Goal: Task Accomplishment & Management: Use online tool/utility

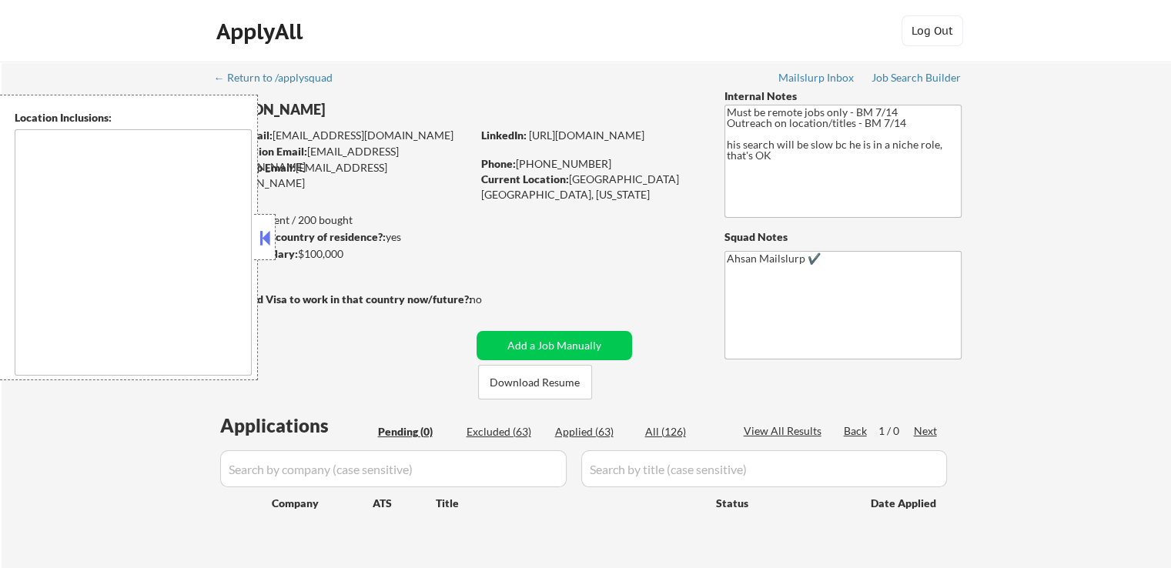
click at [262, 236] on button at bounding box center [264, 237] width 17 height 23
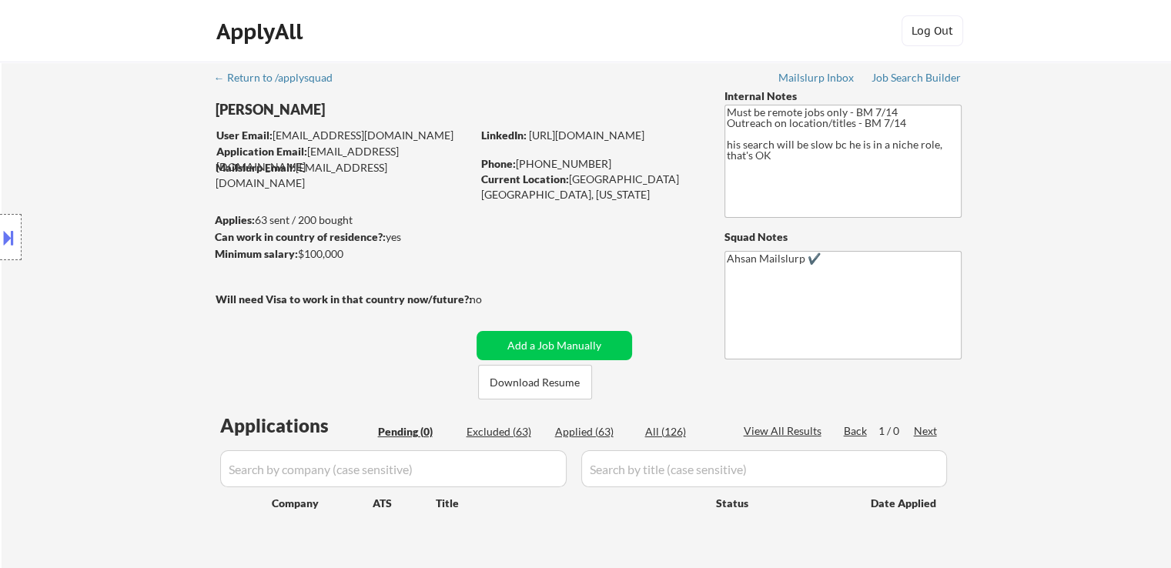
click at [262, 236] on div "Location Inclusions:" at bounding box center [138, 238] width 276 height 286
click at [125, 207] on div "Location Inclusions:" at bounding box center [138, 238] width 276 height 286
click at [908, 73] on div "Job Search Builder" at bounding box center [916, 77] width 90 height 11
click at [55, 131] on div "Location Inclusions:" at bounding box center [138, 238] width 276 height 286
click at [52, 130] on div "Location Inclusions:" at bounding box center [138, 238] width 276 height 286
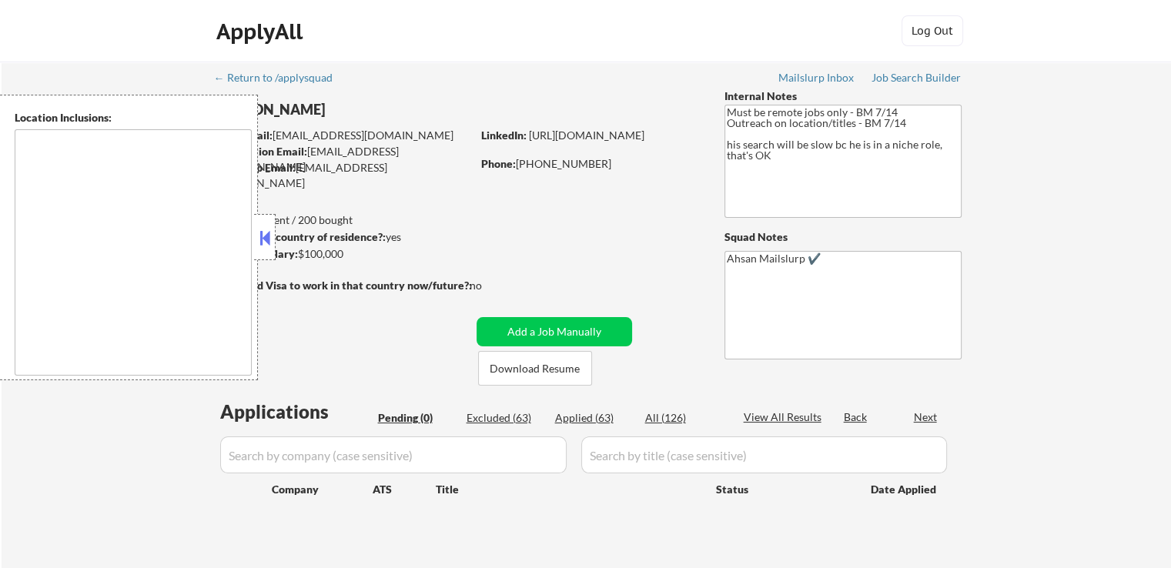
click at [262, 238] on button at bounding box center [264, 237] width 17 height 23
click at [269, 238] on button at bounding box center [264, 237] width 17 height 23
click at [269, 241] on button at bounding box center [264, 237] width 17 height 23
click at [349, 35] on div "ApplyAll Log In Sign Up Log Out" at bounding box center [586, 34] width 770 height 38
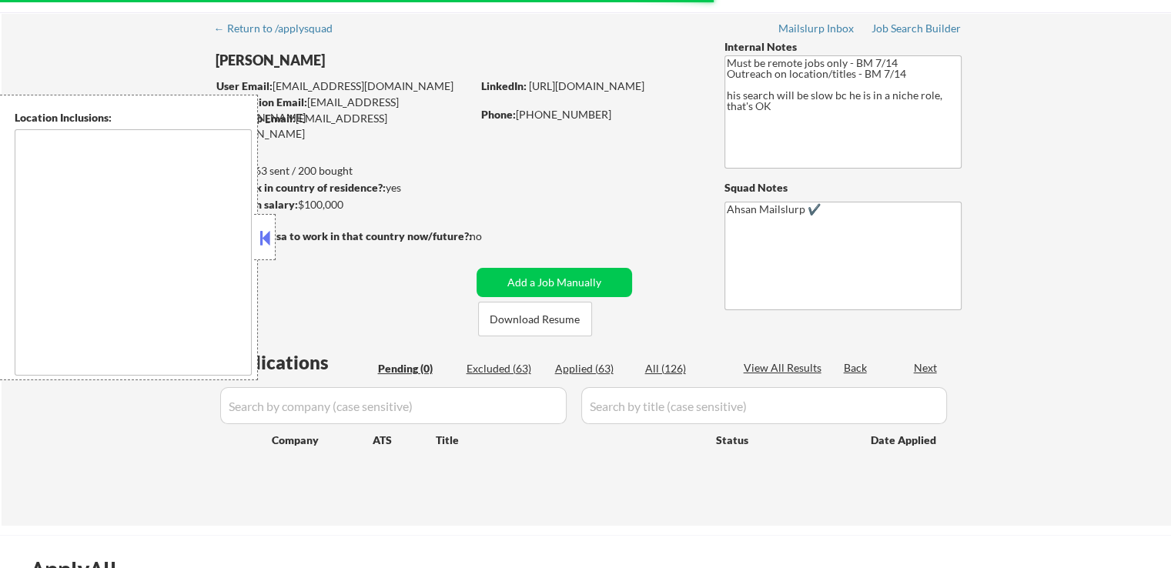
scroll to position [77, 0]
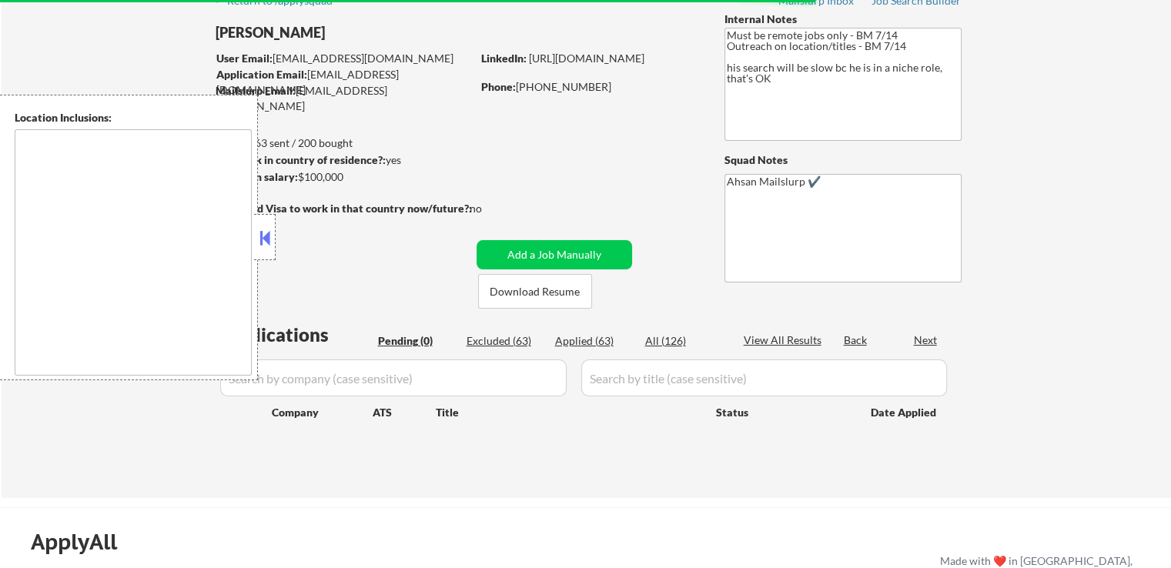
click at [1090, 155] on div "← Return to /applysquad Mailslurp Inbox Job Search Builder Kody Deda User Email…" at bounding box center [586, 241] width 1169 height 513
click at [264, 248] on button at bounding box center [264, 237] width 17 height 23
click at [1018, 249] on div "← Return to /applysquad Mailslurp Inbox Job Search Builder Kody Deda User Email…" at bounding box center [586, 241] width 1169 height 513
click at [1017, 249] on div "← Return to /applysquad Mailslurp Inbox Job Search Builder Kody Deda User Email…" at bounding box center [586, 241] width 1169 height 513
click at [1099, 226] on div "← Return to /applysquad Mailslurp Inbox Job Search Builder Kody Deda User Email…" at bounding box center [586, 241] width 1169 height 513
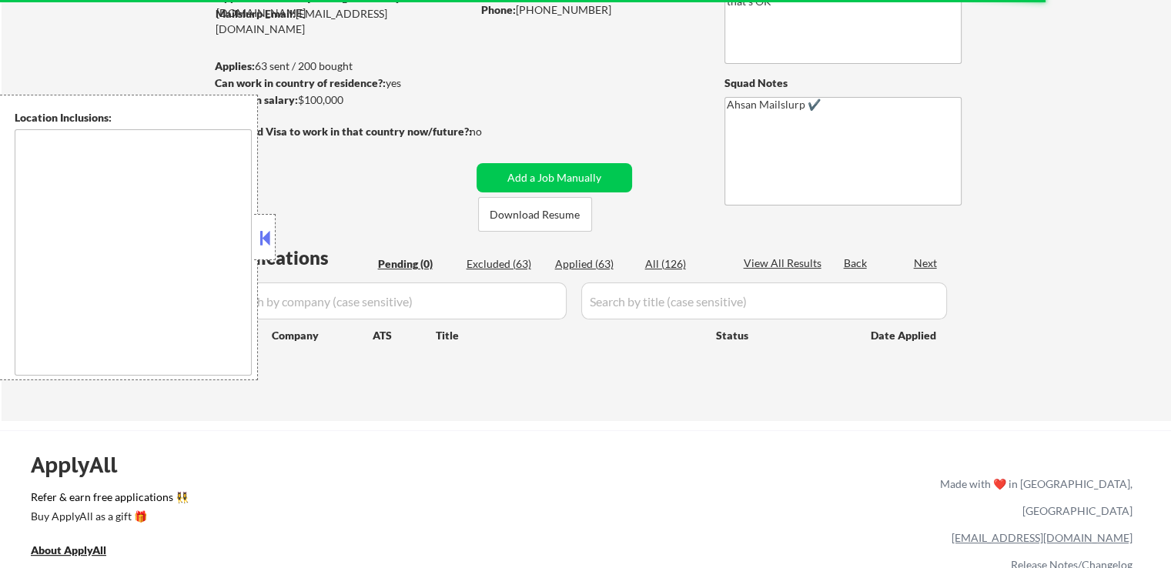
click at [1040, 226] on div "← Return to /applysquad Mailslurp Inbox Job Search Builder Kody Deda User Email…" at bounding box center [586, 164] width 1169 height 513
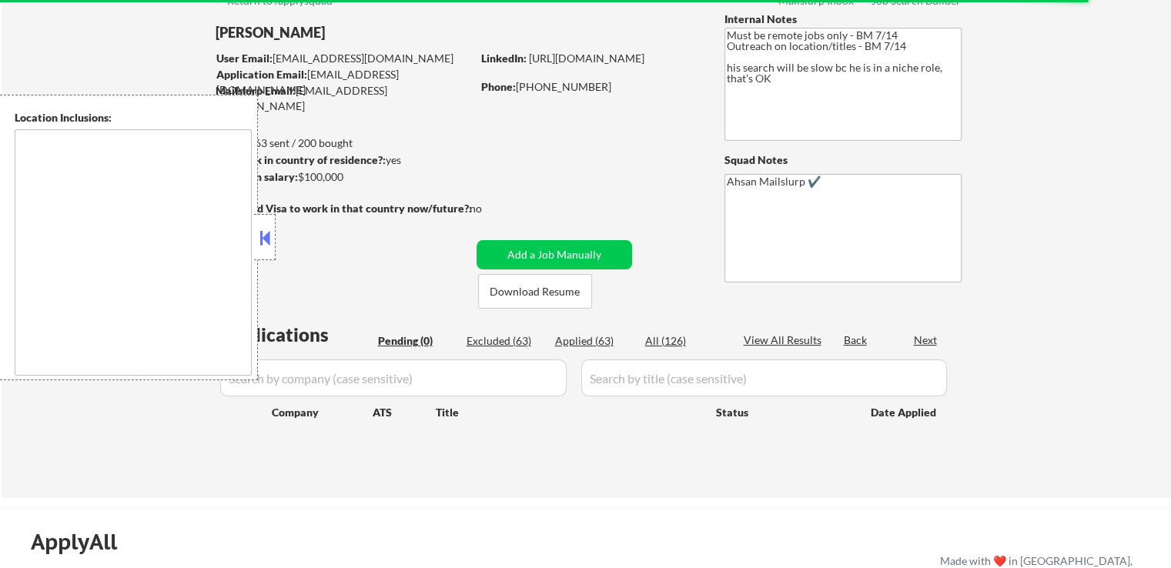
click at [974, 195] on div "← Return to /applysquad Mailslurp Inbox Job Search Builder Kody Deda User Email…" at bounding box center [586, 241] width 1169 height 513
click at [1013, 195] on div "← Return to /applysquad Mailslurp Inbox Job Search Builder Kody Deda User Email…" at bounding box center [586, 241] width 1169 height 513
click at [980, 182] on div "← Return to /applysquad Mailslurp Inbox Job Search Builder Kody Deda User Email…" at bounding box center [586, 241] width 1169 height 513
click at [1069, 186] on div "← Return to /applysquad Mailslurp Inbox Job Search Builder Kody Deda User Email…" at bounding box center [586, 241] width 1169 height 513
click at [350, 269] on div "← Return to /applysquad Mailslurp Inbox Job Search Builder Kody Deda User Email…" at bounding box center [586, 235] width 768 height 501
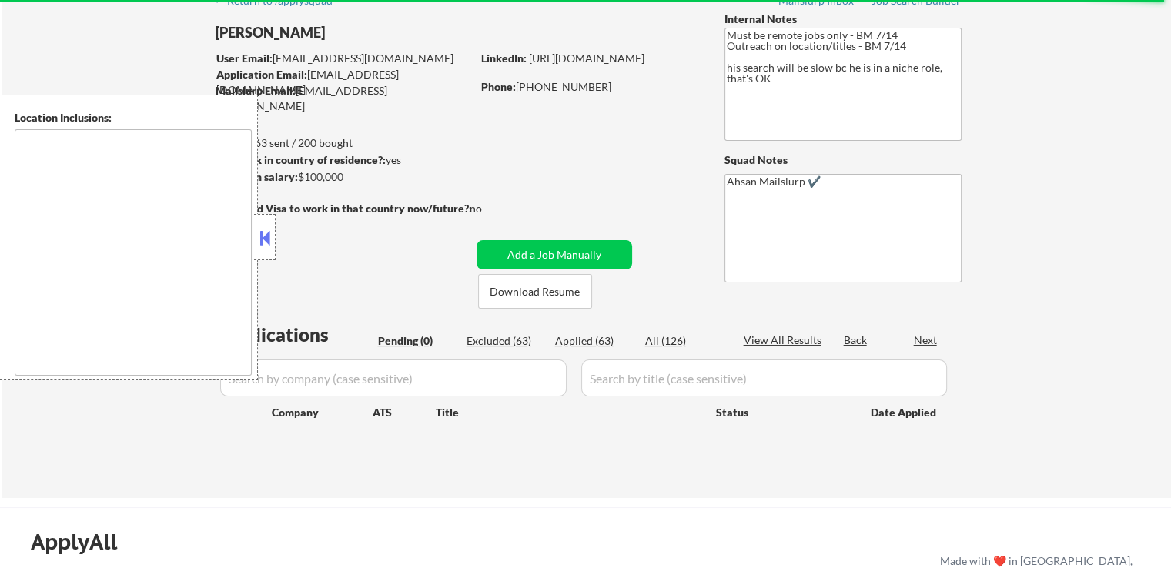
click at [350, 269] on div "← Return to /applysquad Mailslurp Inbox Job Search Builder Kody Deda User Email…" at bounding box center [586, 235] width 768 height 501
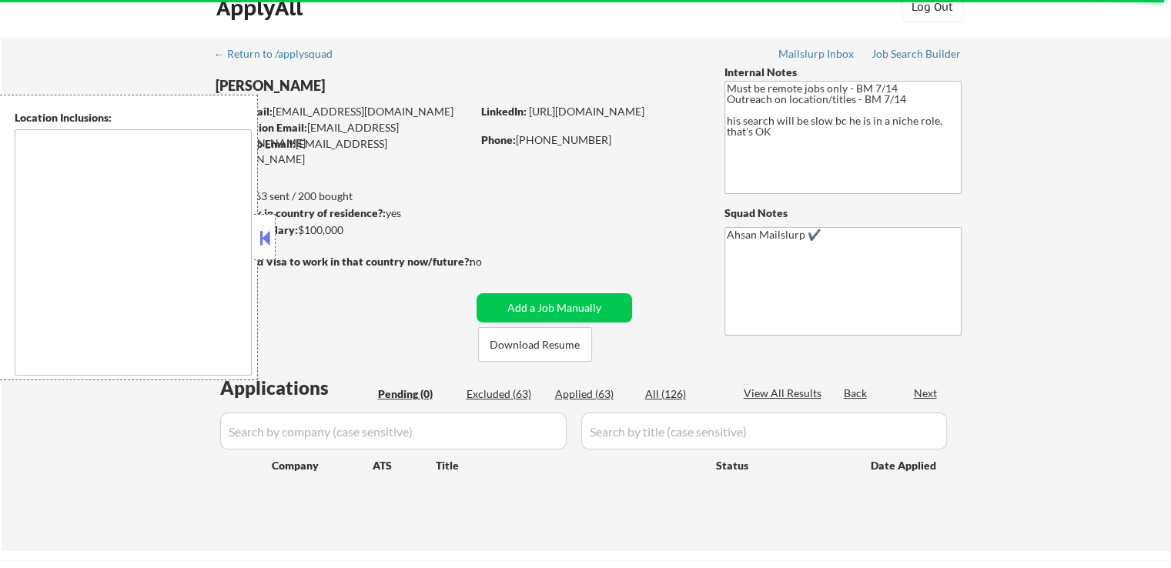
scroll to position [0, 0]
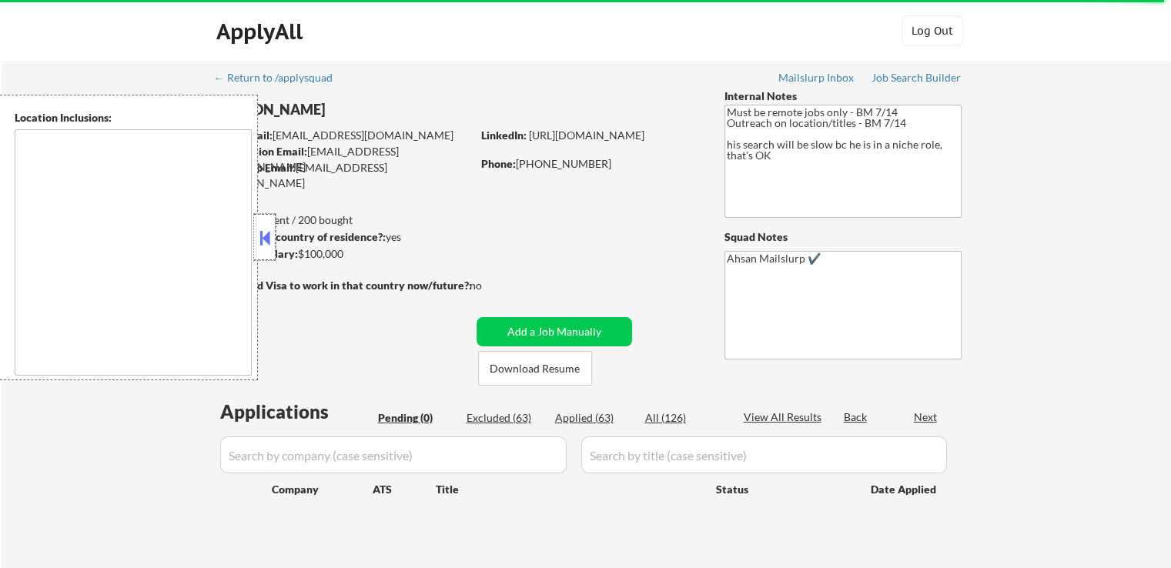
click at [267, 250] on div at bounding box center [265, 237] width 22 height 46
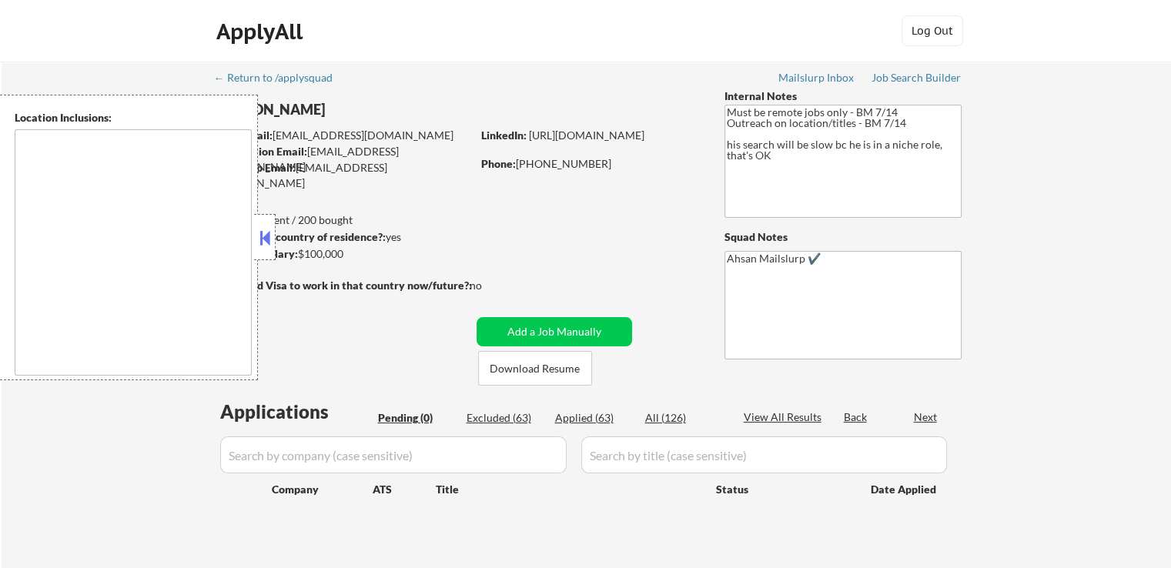
click at [261, 238] on button at bounding box center [264, 237] width 17 height 23
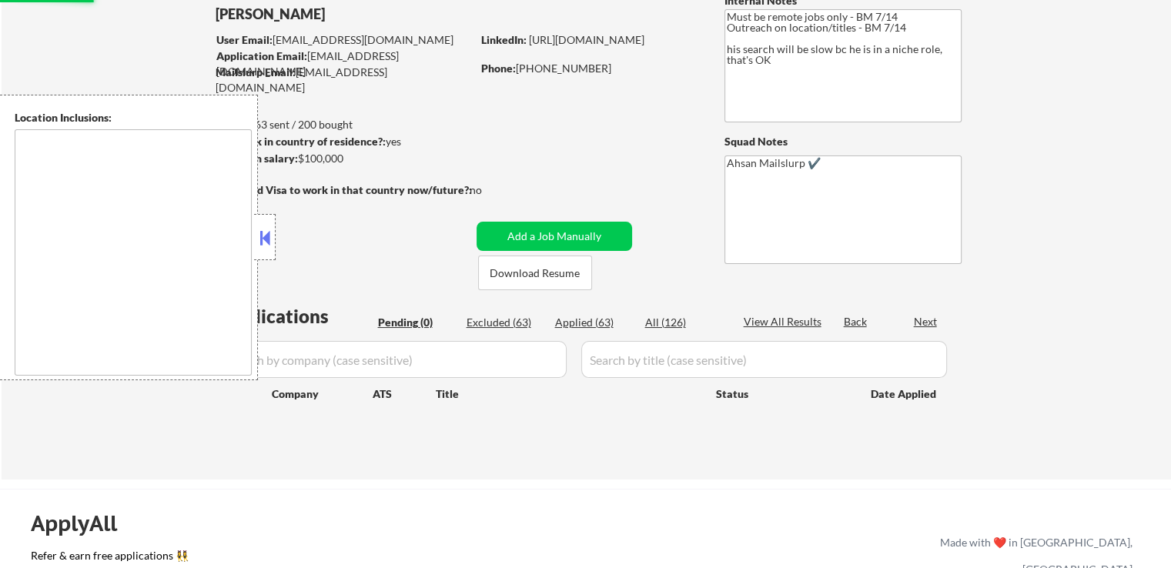
scroll to position [154, 0]
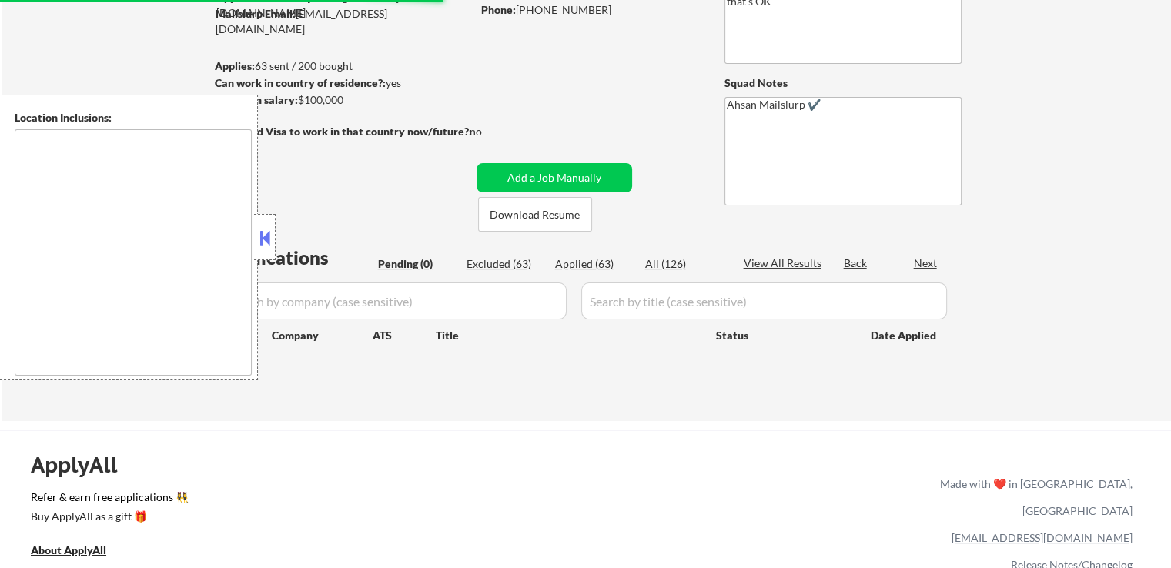
click at [274, 235] on div at bounding box center [265, 237] width 22 height 46
click at [265, 243] on button at bounding box center [264, 237] width 17 height 23
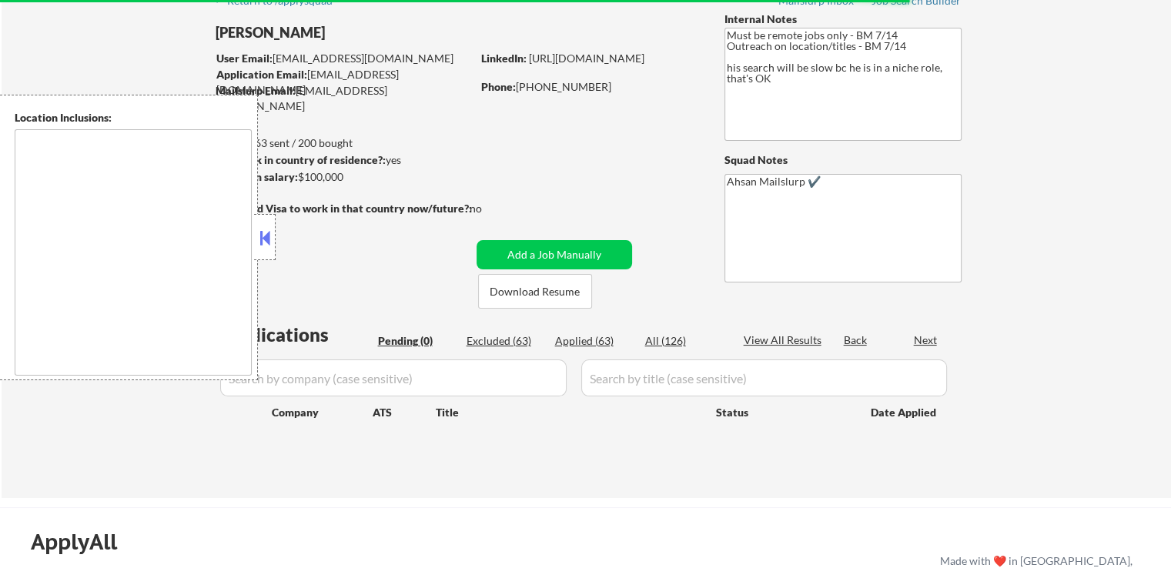
scroll to position [77, 0]
drag, startPoint x: 115, startPoint y: 274, endPoint x: 60, endPoint y: 315, distance: 68.8
click at [115, 274] on textarea at bounding box center [133, 252] width 237 height 246
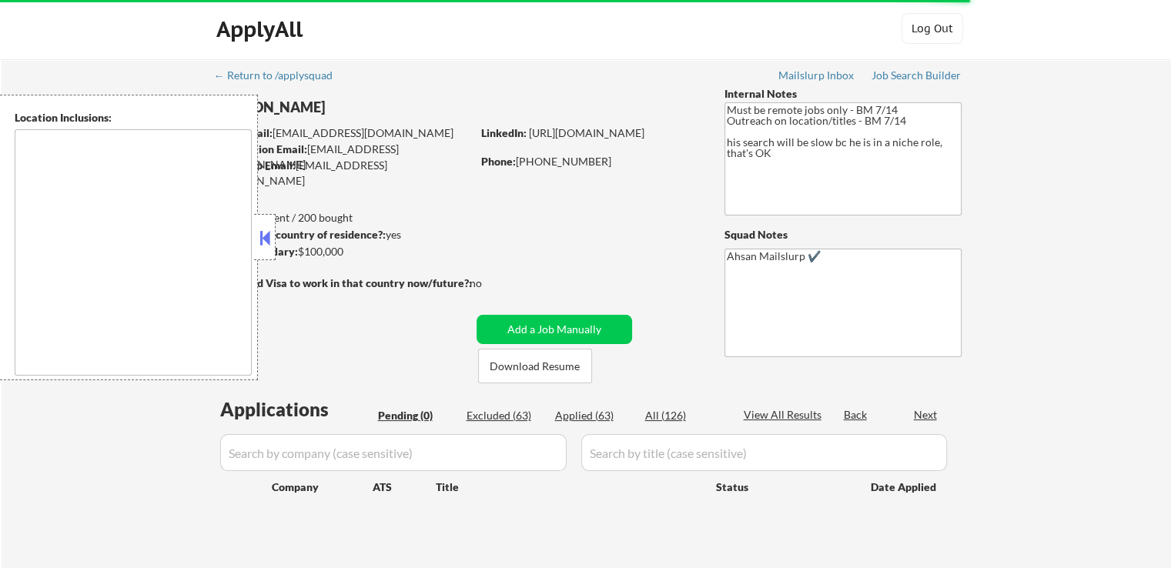
scroll to position [0, 0]
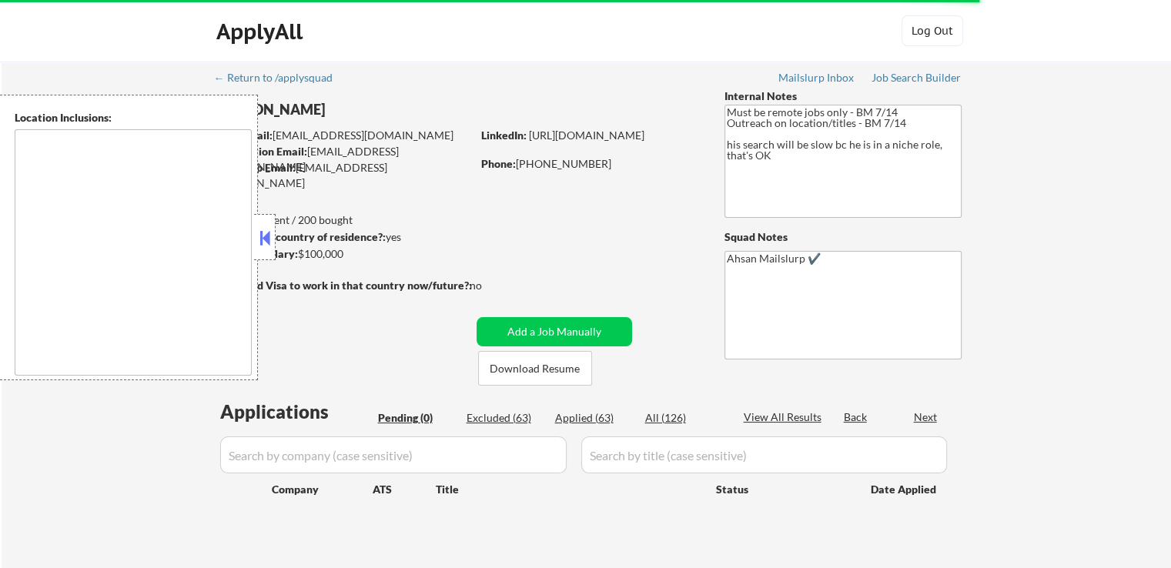
click at [92, 266] on textarea at bounding box center [133, 252] width 237 height 246
